Goal: Task Accomplishment & Management: Understand process/instructions

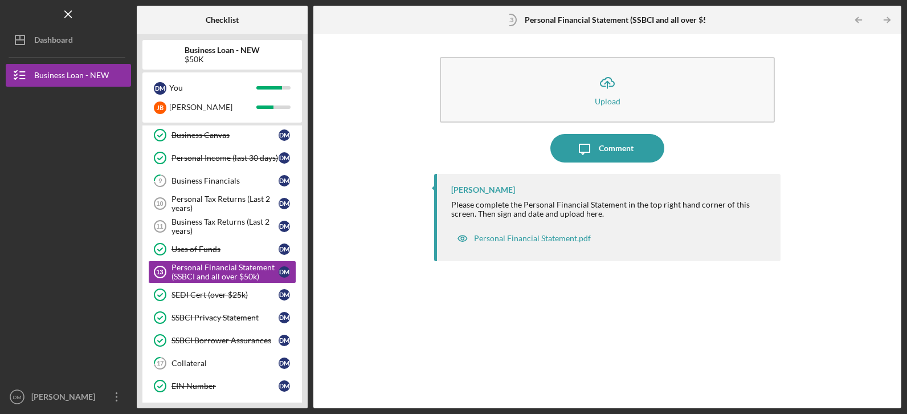
scroll to position [70, 0]
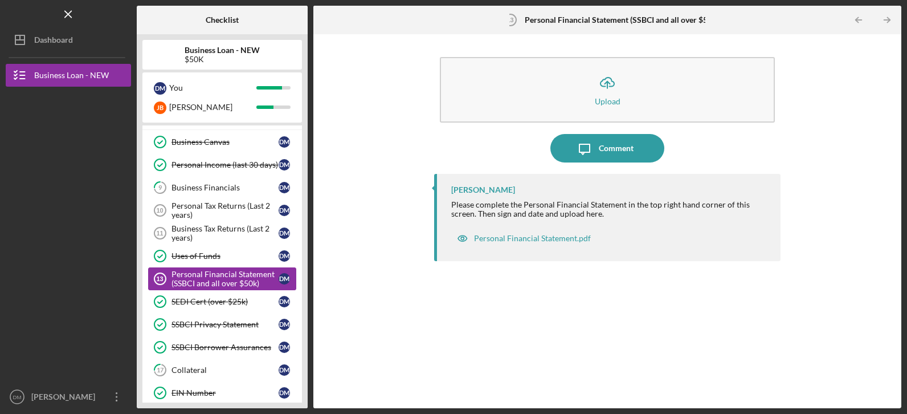
click at [194, 278] on div "Personal Financial Statement (SSBCI and all over $50k)" at bounding box center [224, 278] width 107 height 18
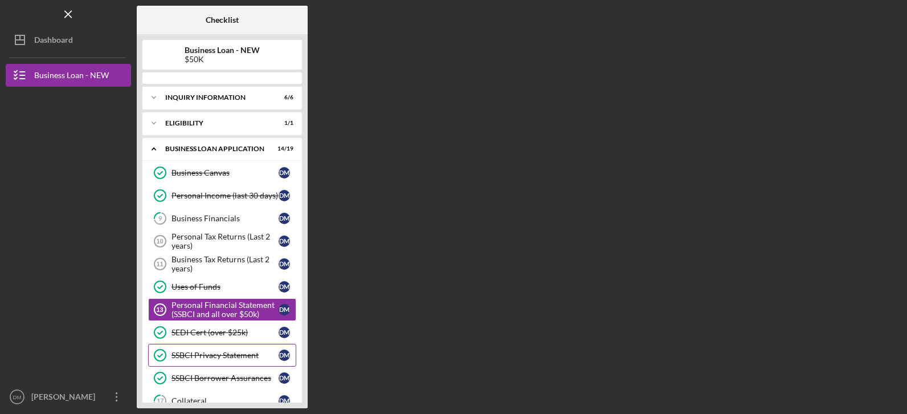
scroll to position [65, 0]
